Goal: Task Accomplishment & Management: Complete application form

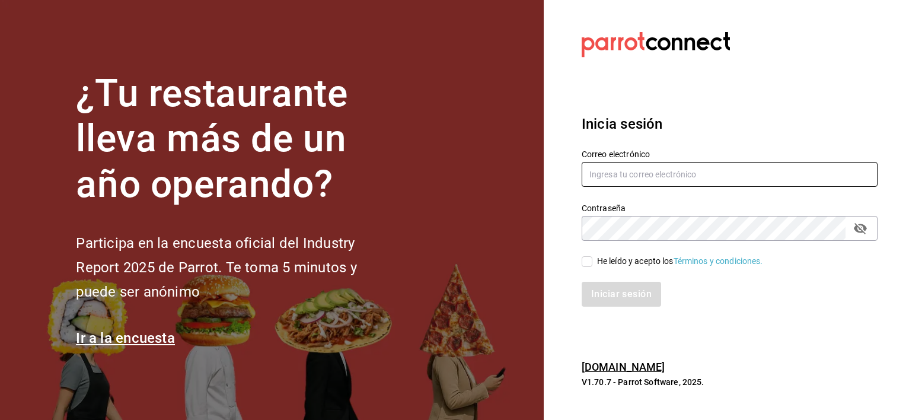
type input "[PERSON_NAME][EMAIL_ADDRESS][PERSON_NAME][DOMAIN_NAME]"
click at [589, 258] on input "He leído y acepto los Términos y condiciones." at bounding box center [587, 261] width 11 height 11
checkbox input "true"
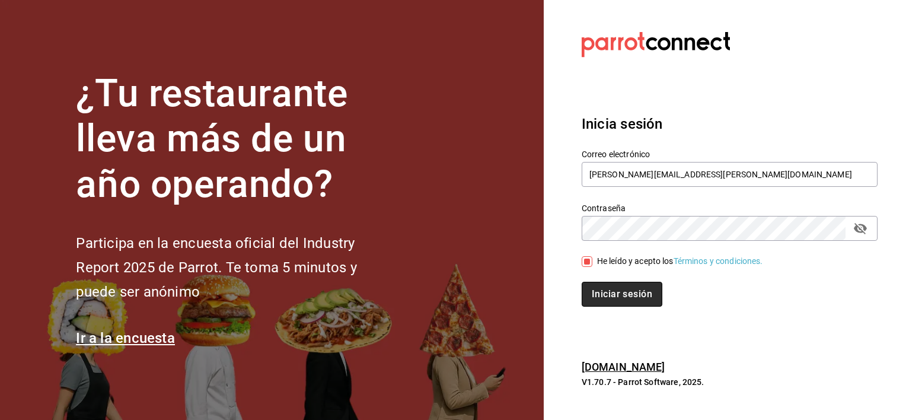
click at [616, 296] on button "Iniciar sesión" at bounding box center [622, 294] width 81 height 25
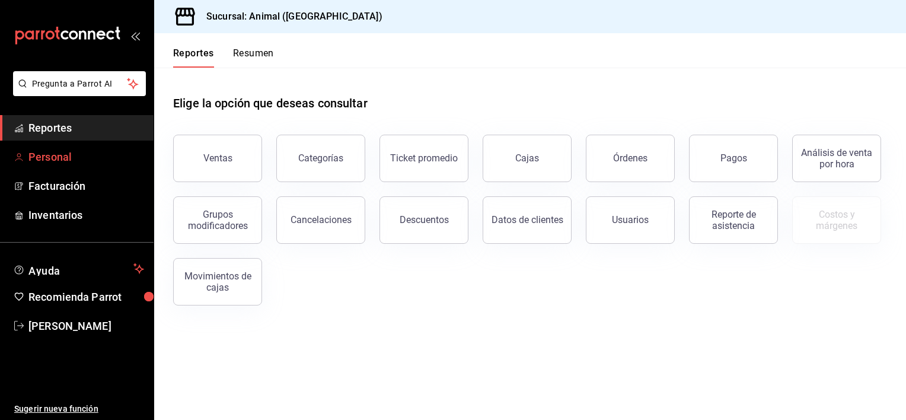
click at [65, 157] on span "Personal" at bounding box center [86, 157] width 116 height 16
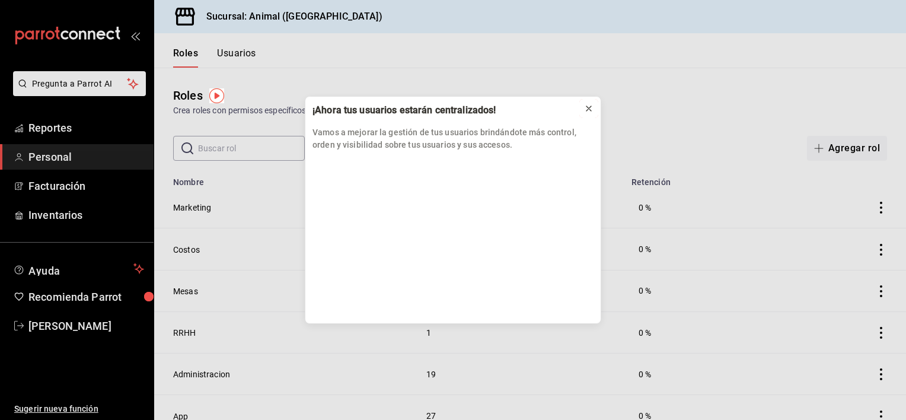
click at [588, 110] on icon at bounding box center [588, 108] width 9 height 9
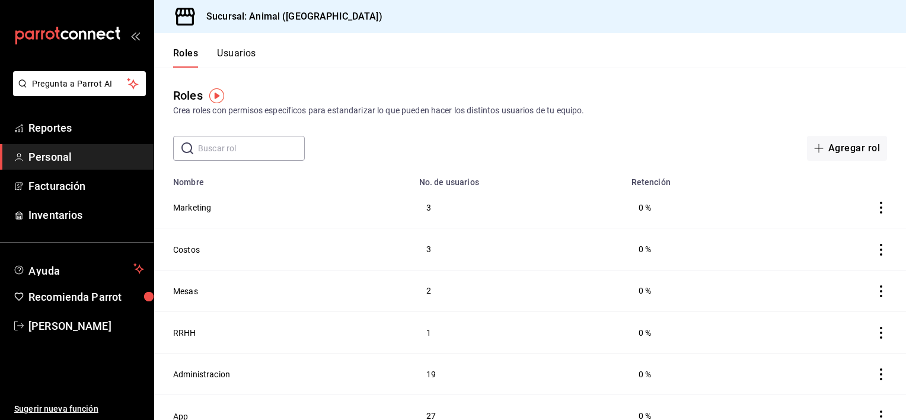
click at [241, 55] on button "Usuarios" at bounding box center [236, 57] width 39 height 20
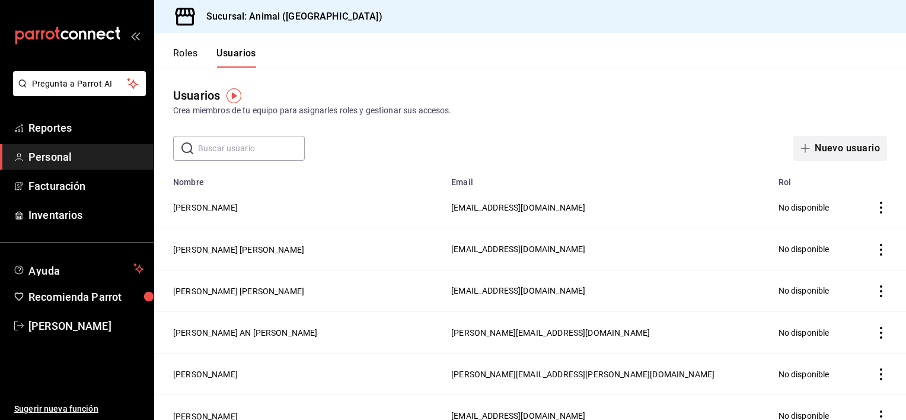
click at [809, 149] on button "Nuevo usuario" at bounding box center [840, 148] width 94 height 25
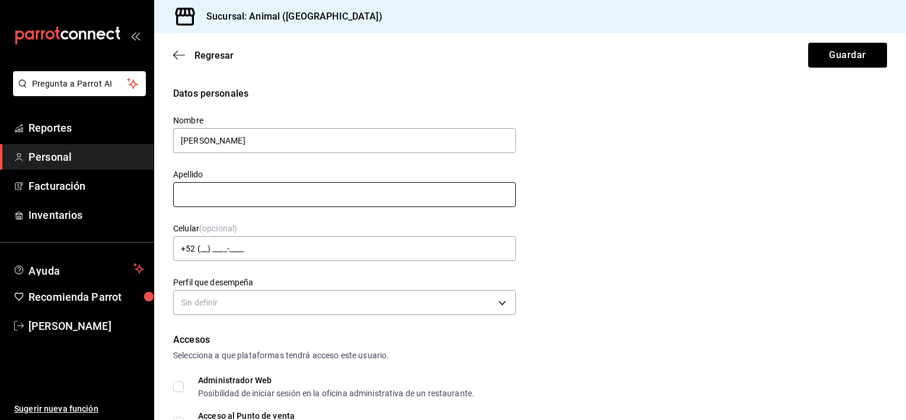
type input "[PERSON_NAME]"
click at [470, 194] on input "text" at bounding box center [344, 194] width 343 height 25
type input "LAGUNA"
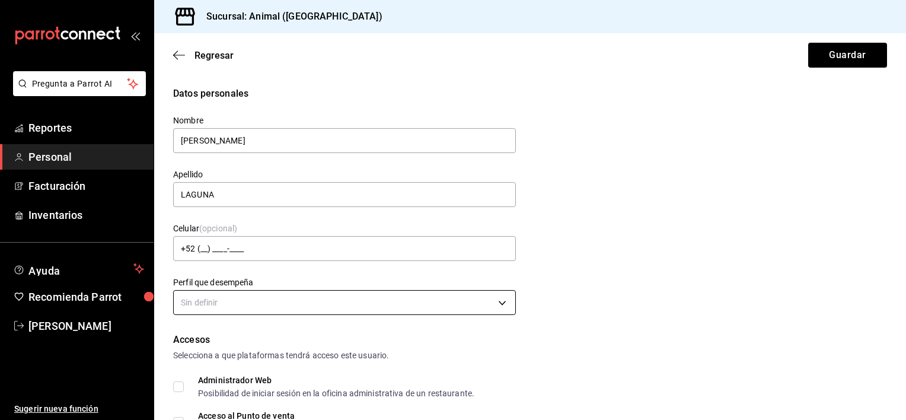
click at [494, 305] on body "Pregunta a Parrot AI Reportes Personal Facturación Inventarios Ayuda Recomienda…" at bounding box center [453, 210] width 906 height 420
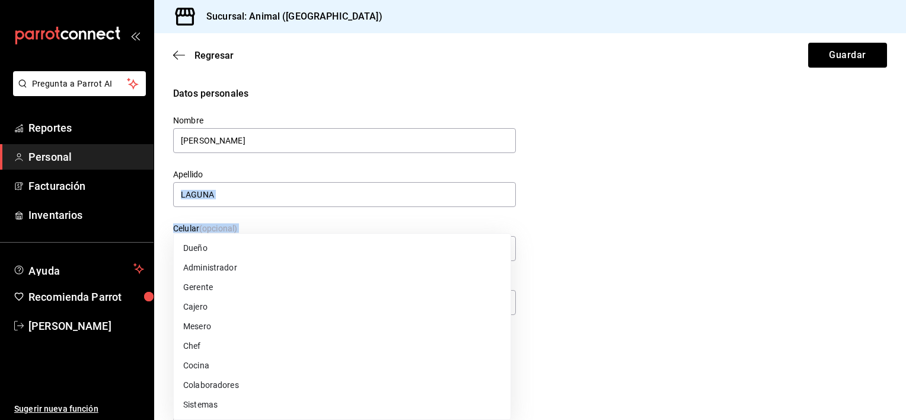
drag, startPoint x: 903, startPoint y: 151, endPoint x: 907, endPoint y: 197, distance: 45.8
click at [905, 197] on html "Pregunta a Parrot AI Reportes Personal Facturación Inventarios Ayuda Recomienda…" at bounding box center [453, 210] width 906 height 420
click at [209, 288] on li "Gerente" at bounding box center [342, 287] width 337 height 20
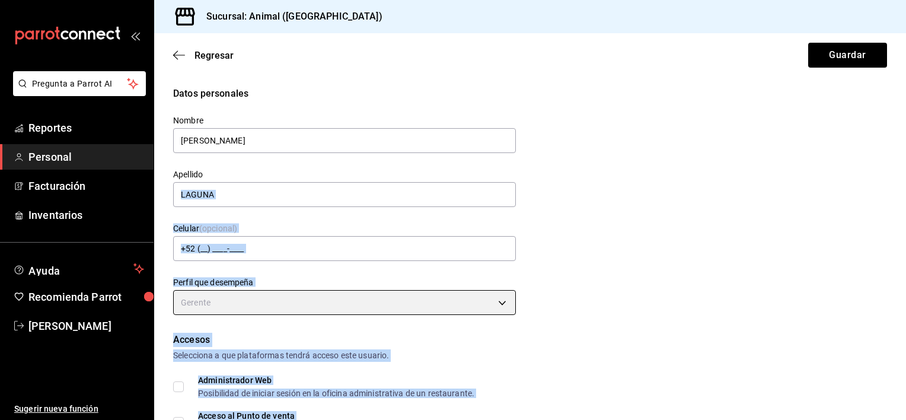
type input "MANAGER"
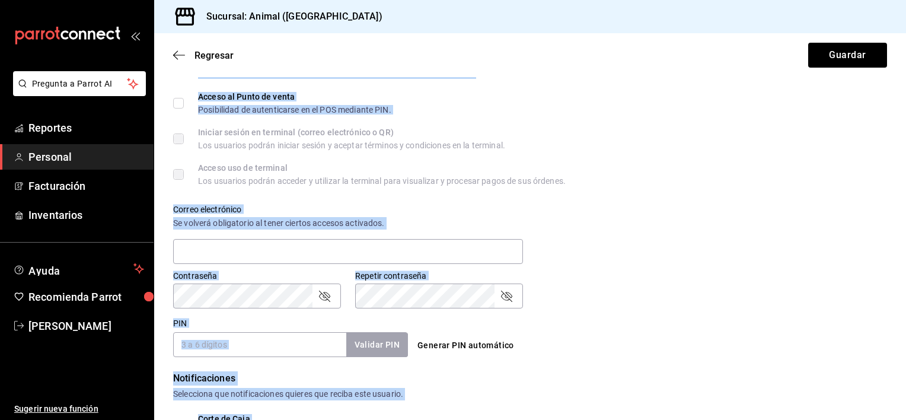
scroll to position [324, 0]
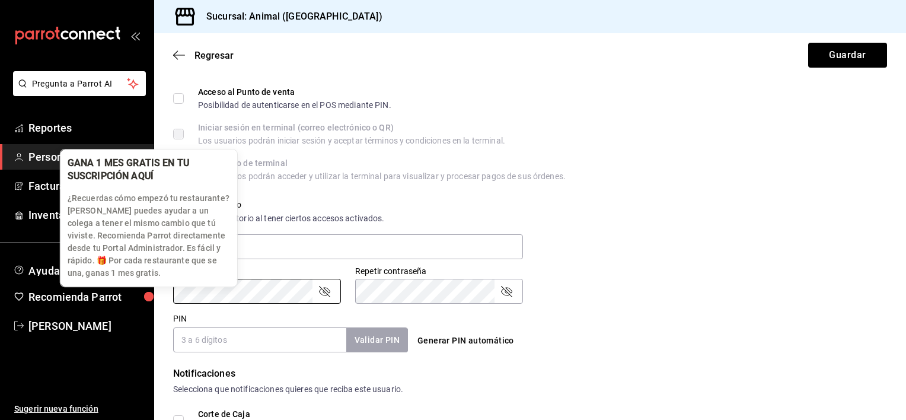
click at [143, 279] on body "Pregunta a Parrot AI Reportes Personal Facturación Inventarios Ayuda Recomienda…" at bounding box center [453, 210] width 906 height 420
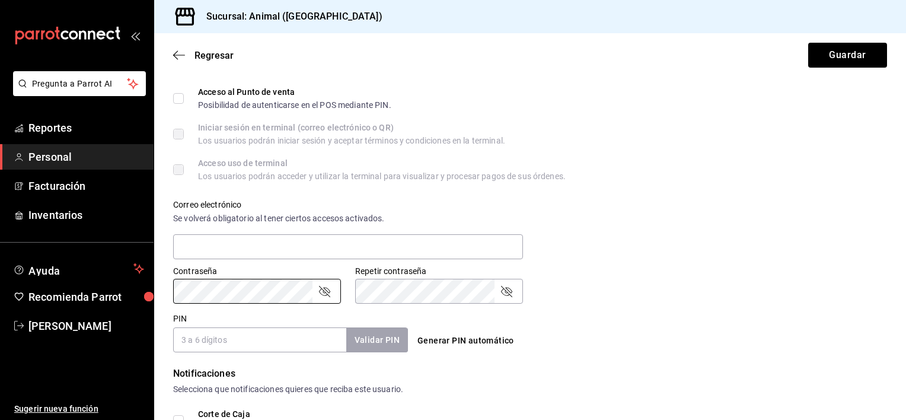
click at [218, 337] on input "PIN" at bounding box center [259, 339] width 173 height 25
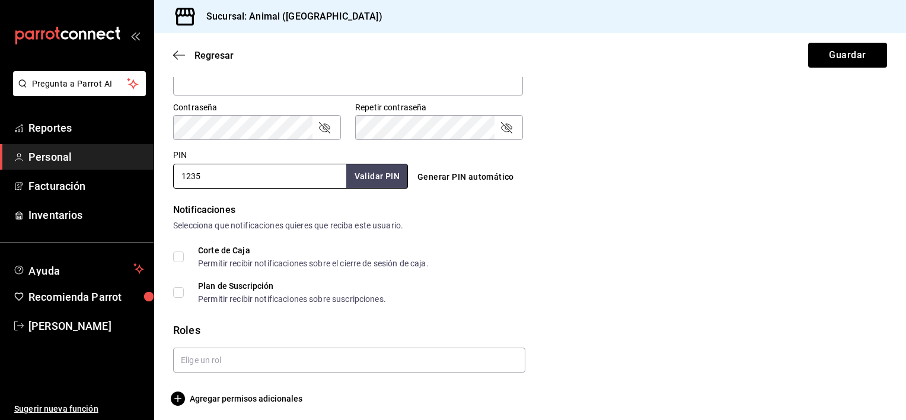
scroll to position [492, 0]
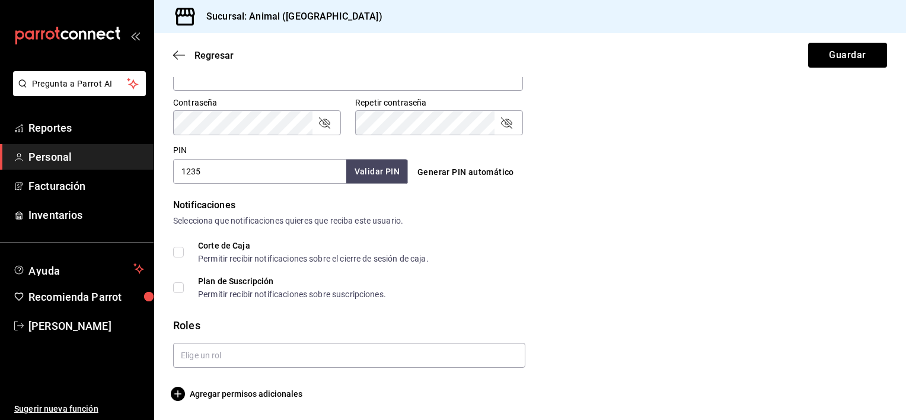
click at [212, 168] on input "1235" at bounding box center [259, 171] width 173 height 25
type input "1"
type input "4971"
click at [221, 340] on div at bounding box center [345, 350] width 362 height 34
click at [231, 356] on input "text" at bounding box center [349, 355] width 352 height 25
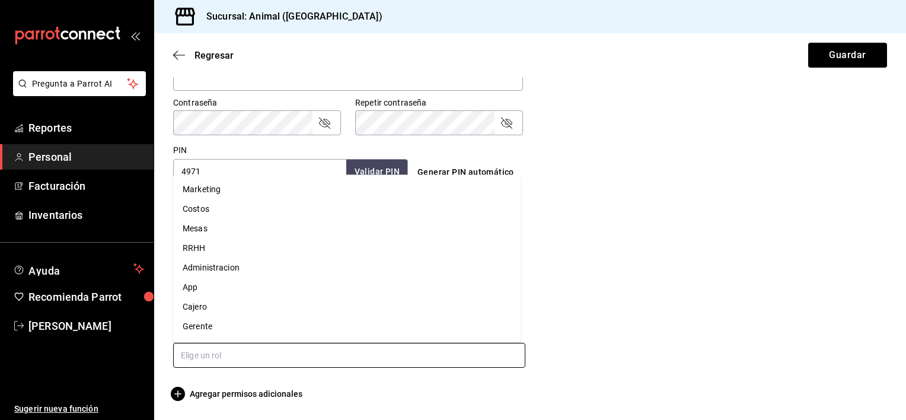
click at [230, 324] on li "Gerente" at bounding box center [346, 326] width 347 height 20
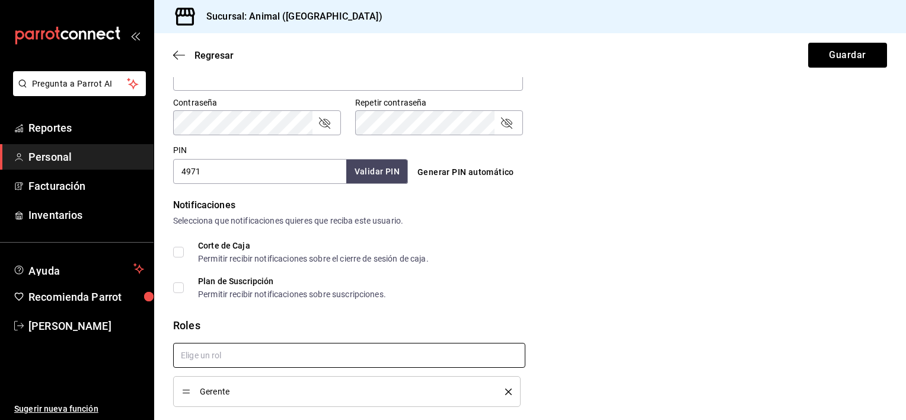
checkbox input "true"
drag, startPoint x: 896, startPoint y: 273, endPoint x: 908, endPoint y: 355, distance: 82.7
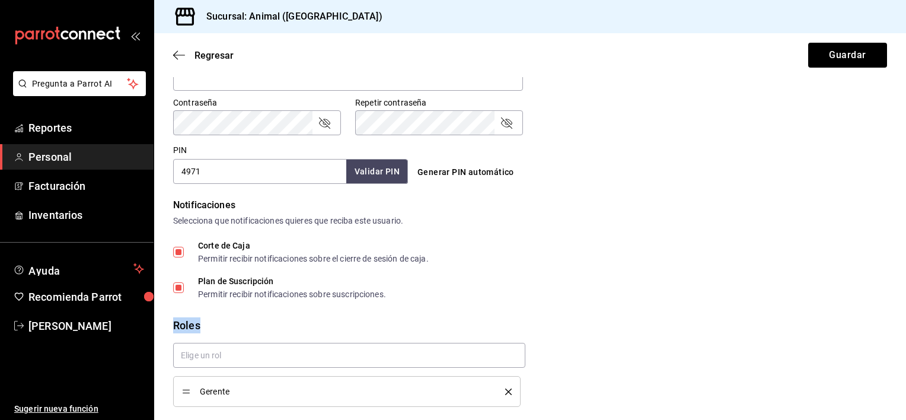
click at [905, 355] on html "Pregunta a Parrot AI Reportes Personal Facturación Inventarios Ayuda Recomienda…" at bounding box center [453, 210] width 906 height 420
drag, startPoint x: 905, startPoint y: 355, endPoint x: 860, endPoint y: 218, distance: 144.2
click at [860, 218] on div "Selecciona que notificaciones quieres que reciba este usuario." at bounding box center [530, 221] width 714 height 12
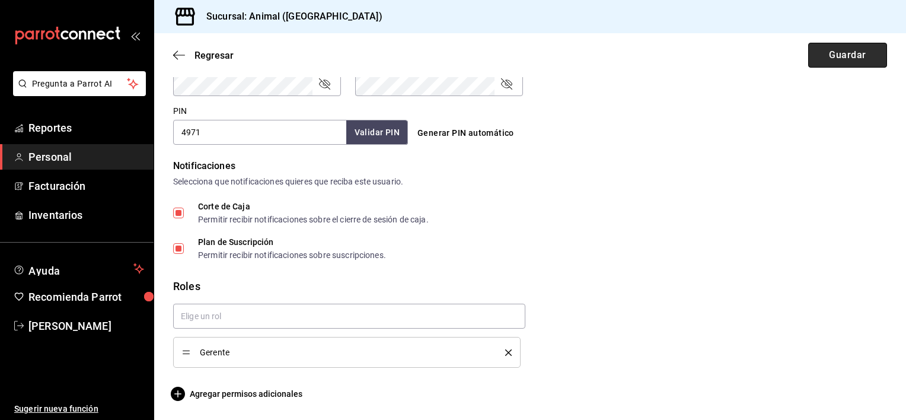
click at [853, 55] on button "Guardar" at bounding box center [847, 55] width 79 height 25
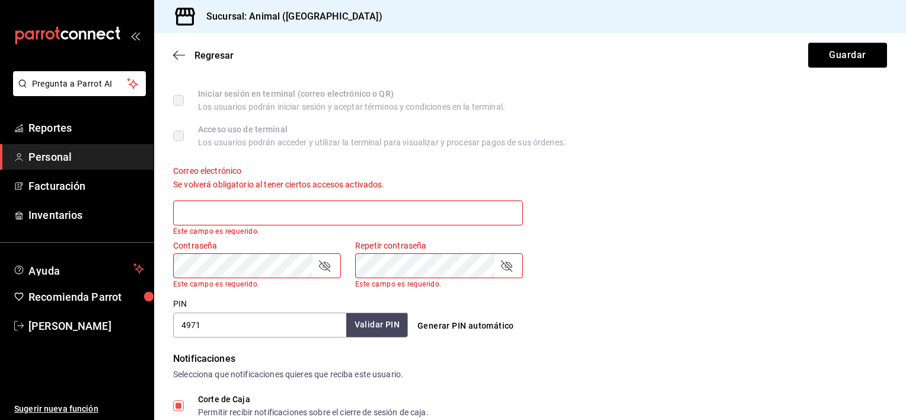
scroll to position [352, 0]
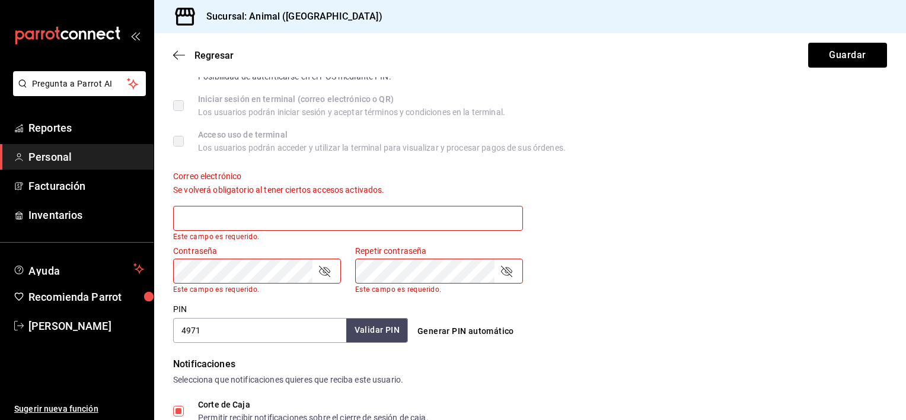
type input "E"
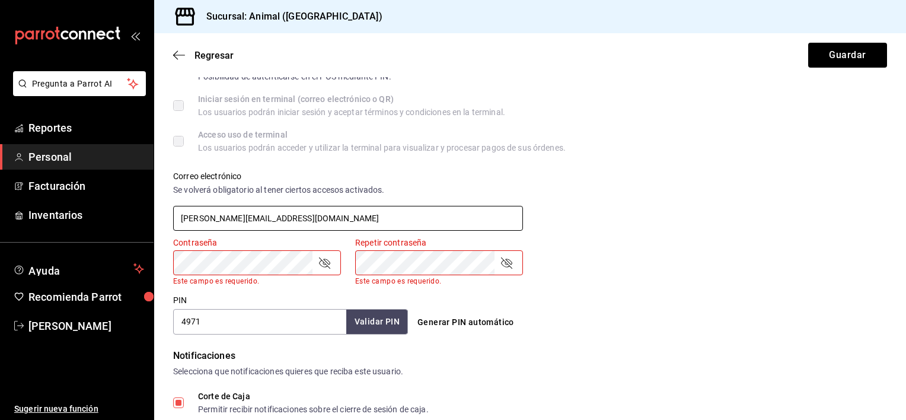
click at [323, 263] on icon "passwordField" at bounding box center [324, 263] width 14 height 14
type input "eduardo.lagun@grupocosteno.com"
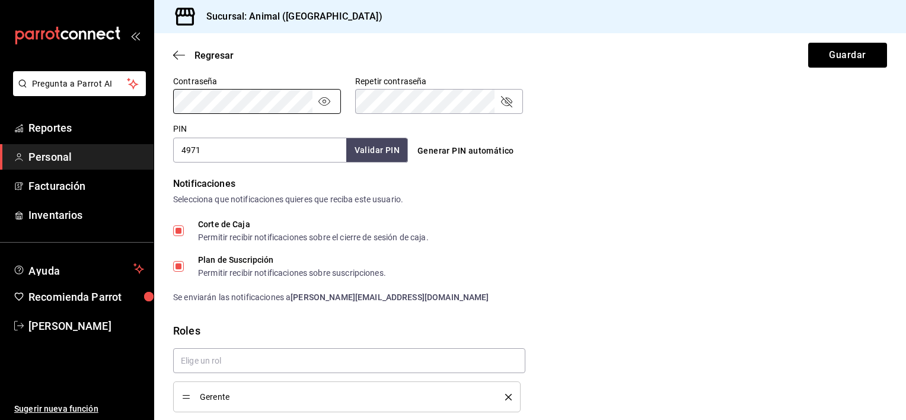
scroll to position [557, 0]
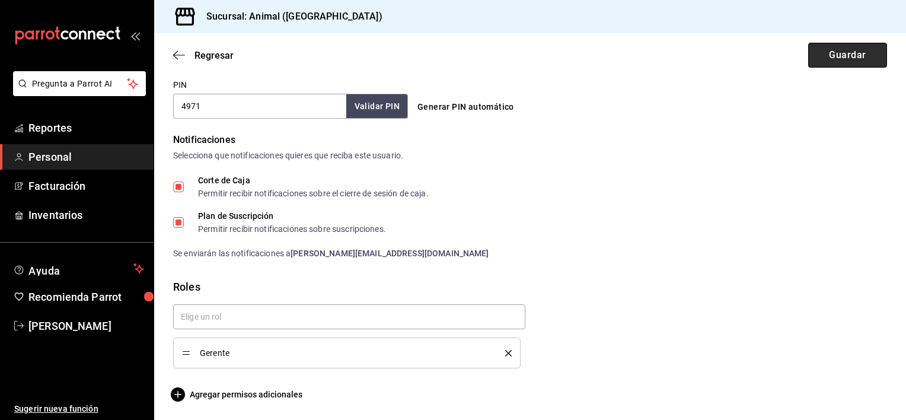
click at [823, 53] on button "Guardar" at bounding box center [847, 55] width 79 height 25
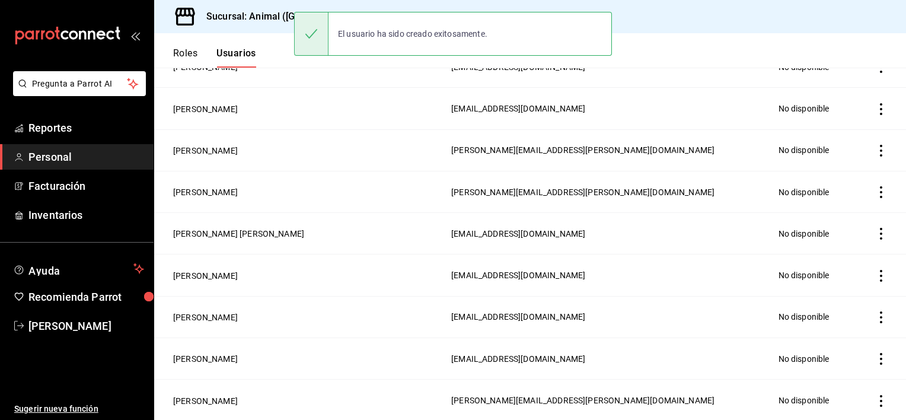
scroll to position [599, 0]
